Goal: Navigation & Orientation: Understand site structure

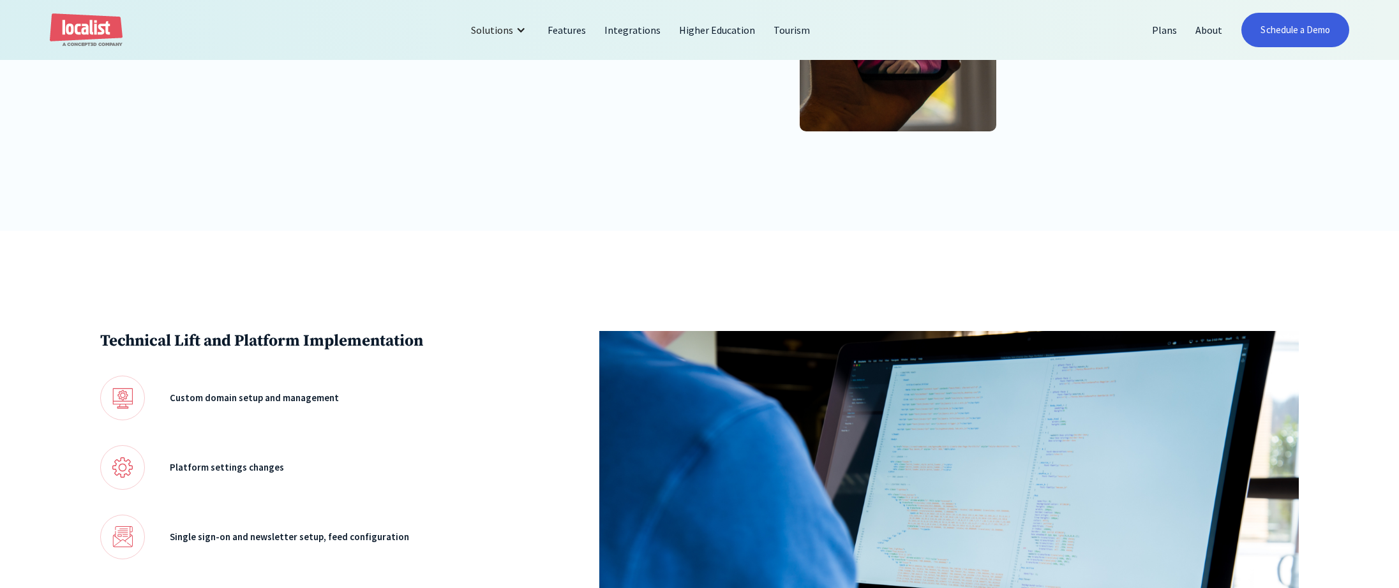
scroll to position [1051, 0]
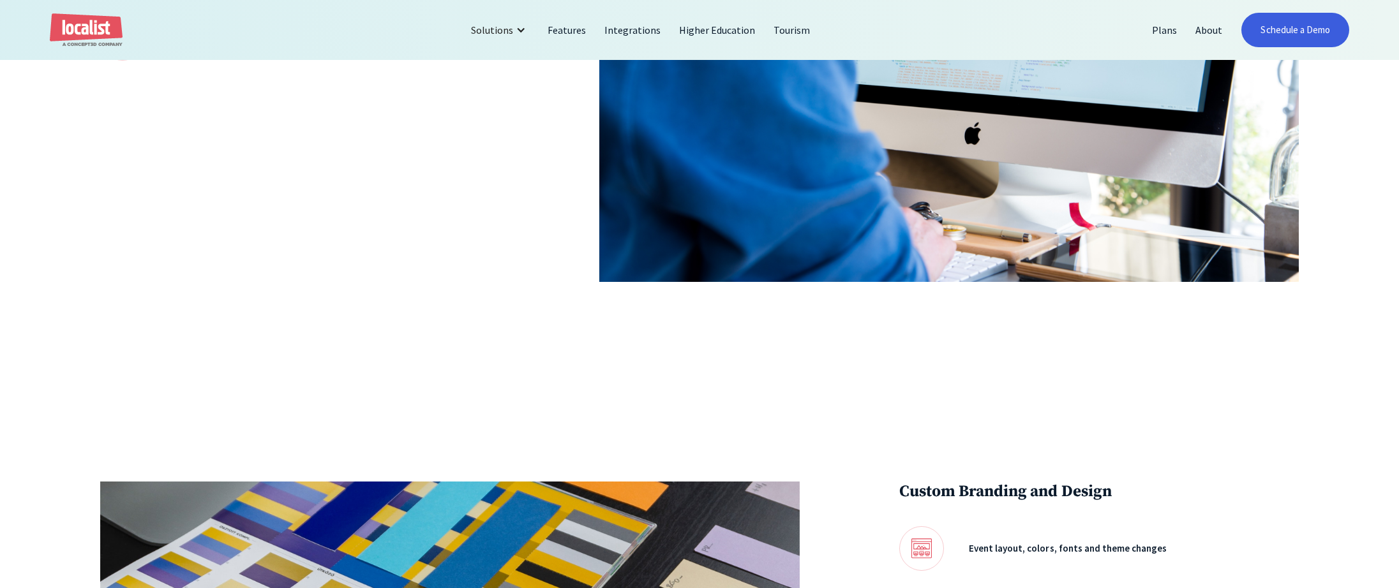
click at [91, 33] on img "home" at bounding box center [86, 30] width 73 height 34
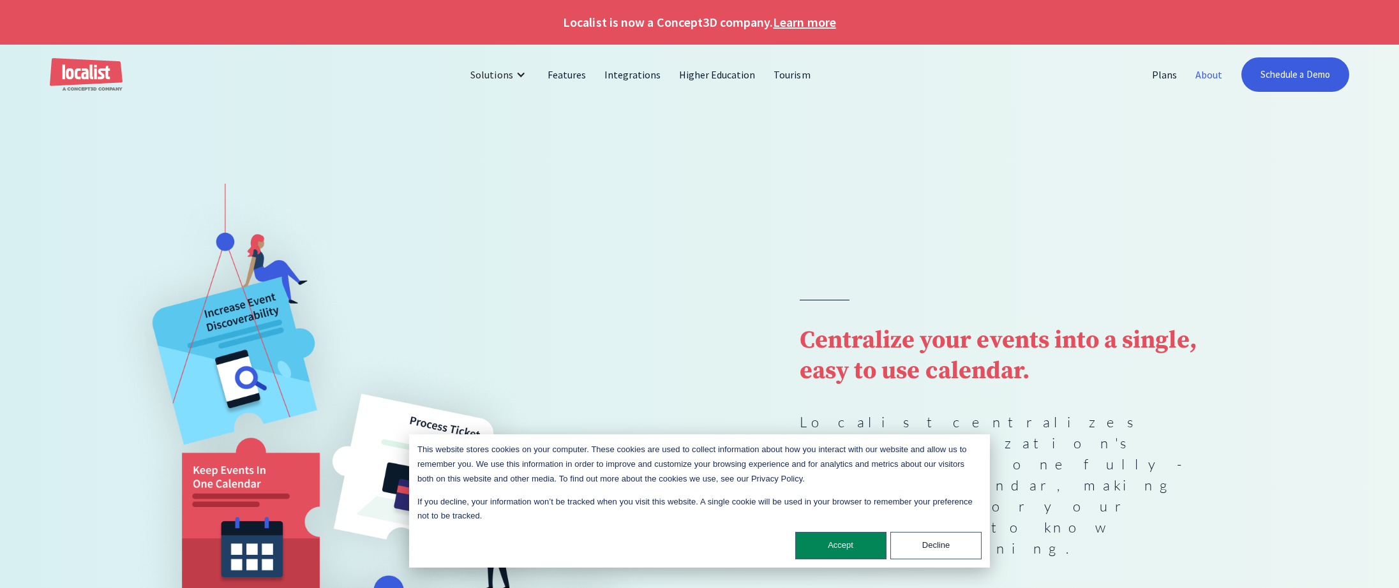
click at [1216, 77] on link "About" at bounding box center [1208, 74] width 45 height 31
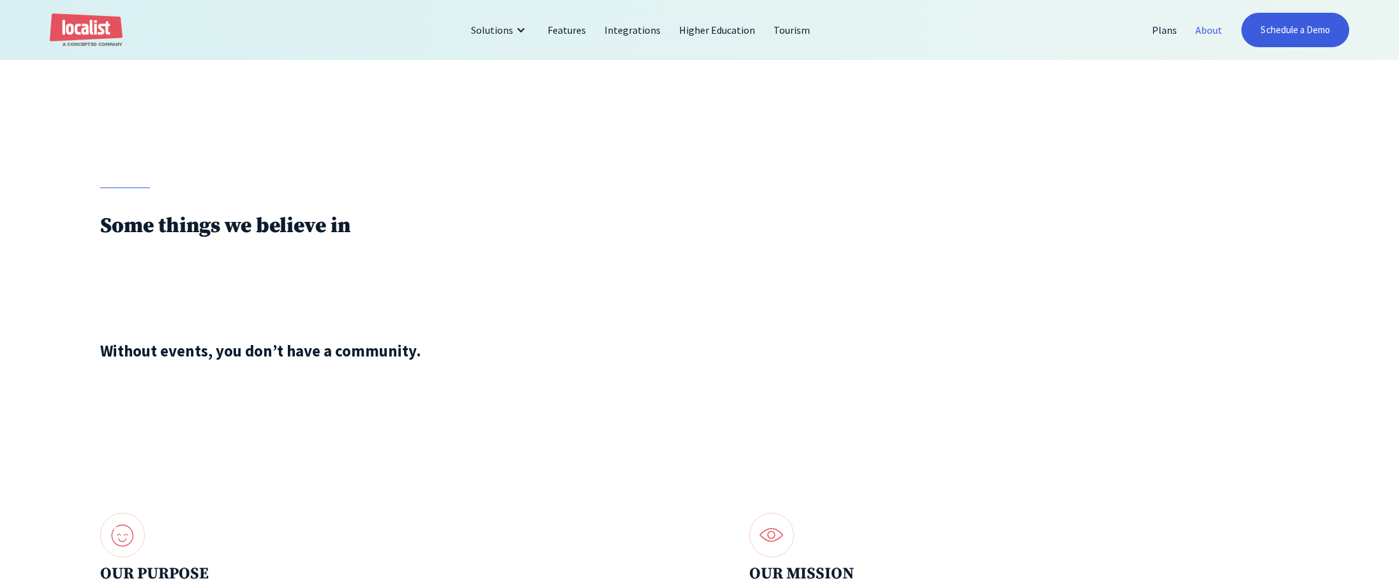
scroll to position [1266, 0]
